Goal: Task Accomplishment & Management: Manage account settings

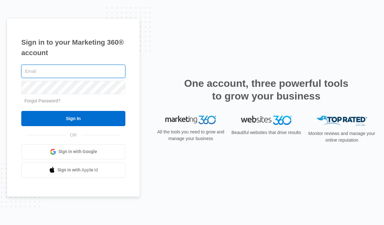
type input "[PERSON_NAME][EMAIL_ADDRESS][DOMAIN_NAME]"
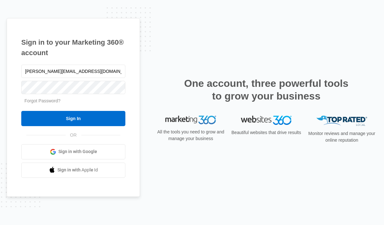
click at [60, 126] on input "Sign In" at bounding box center [73, 118] width 104 height 15
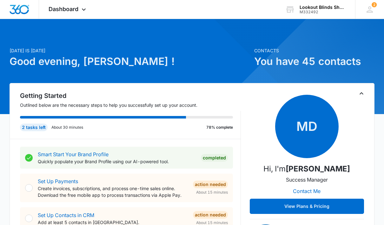
click at [88, 12] on icon at bounding box center [84, 10] width 8 height 8
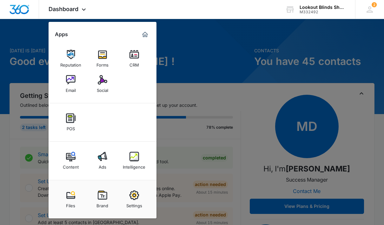
click at [125, 158] on link "Intelligence" at bounding box center [134, 161] width 24 height 24
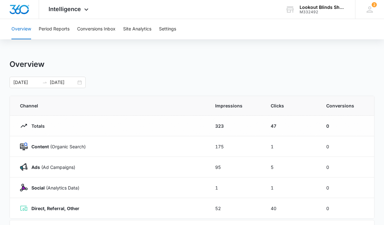
click at [95, 31] on button "Conversions Inbox" at bounding box center [96, 29] width 38 height 20
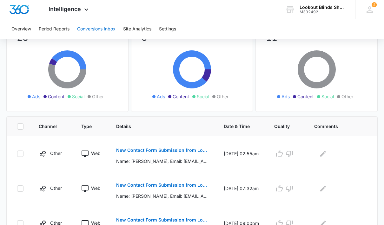
scroll to position [63, 0]
click at [143, 153] on button "New Contact Form Submission from Lookout Blinds" at bounding box center [162, 150] width 92 height 15
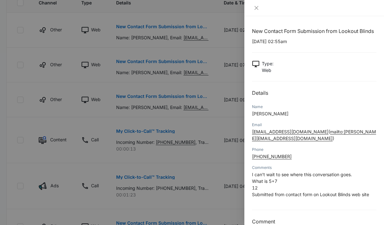
scroll to position [0, 0]
